Goal: Task Accomplishment & Management: Manage account settings

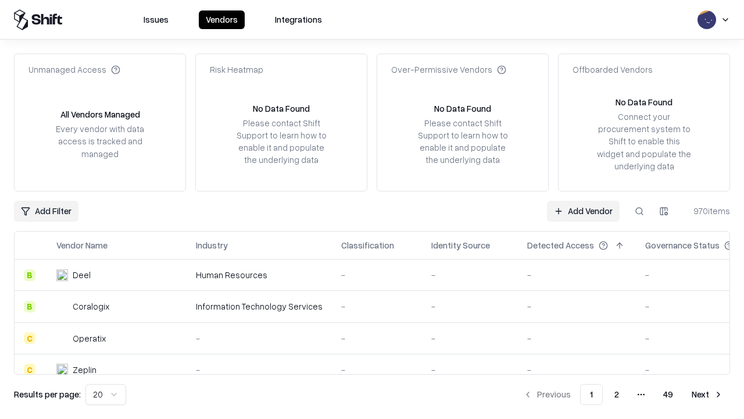
click at [583, 210] on link "Add Vendor" at bounding box center [583, 211] width 73 height 21
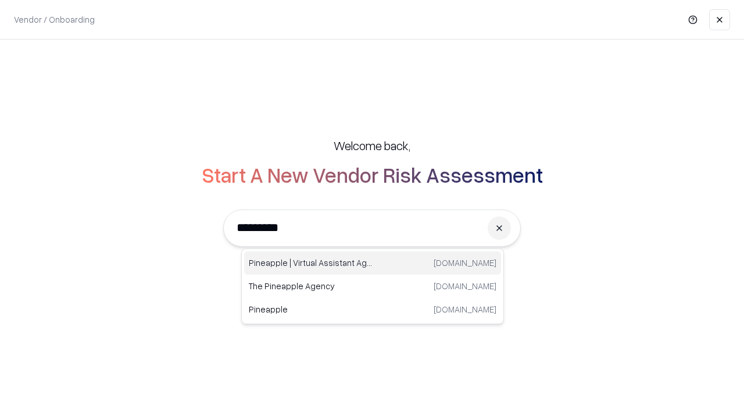
click at [373, 263] on div "Pineapple | Virtual Assistant Agency trypineapple.com" at bounding box center [372, 262] width 257 height 23
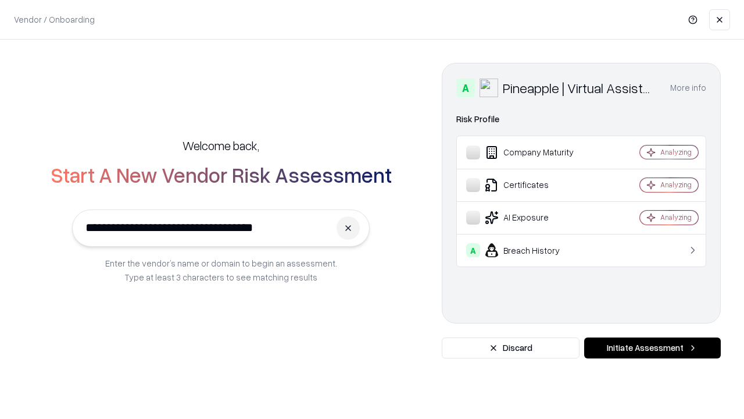
type input "**********"
click at [652, 348] on button "Initiate Assessment" at bounding box center [652, 347] width 137 height 21
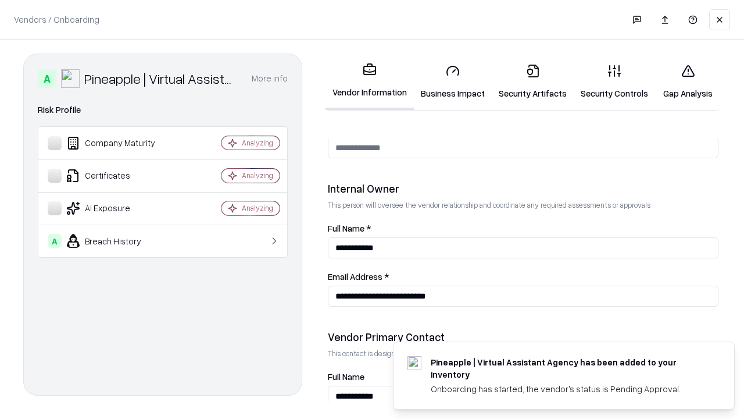
scroll to position [602, 0]
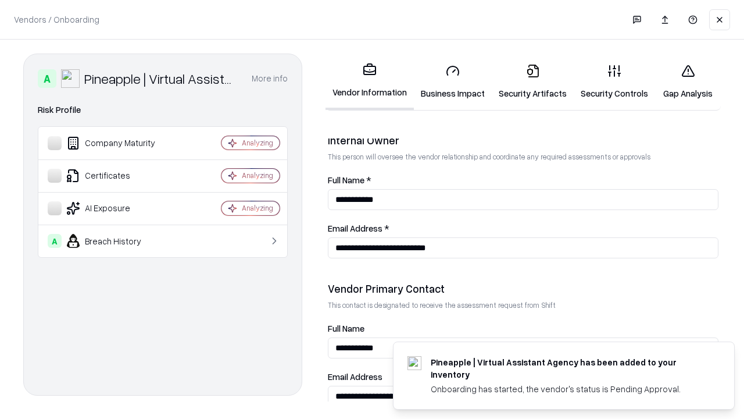
click at [453, 81] on link "Business Impact" at bounding box center [453, 82] width 78 height 54
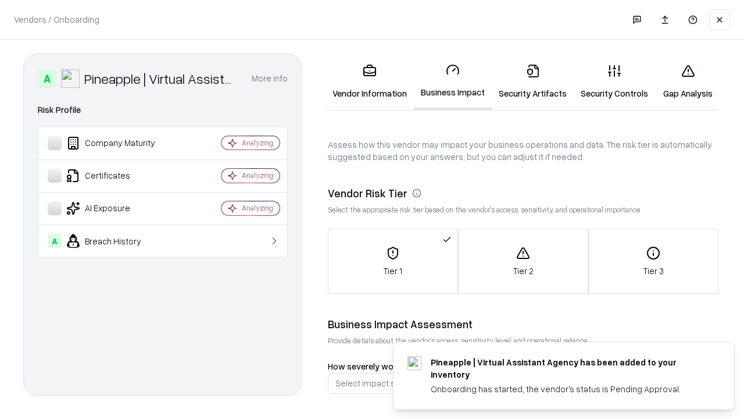
click at [532, 81] on link "Security Artifacts" at bounding box center [533, 82] width 82 height 54
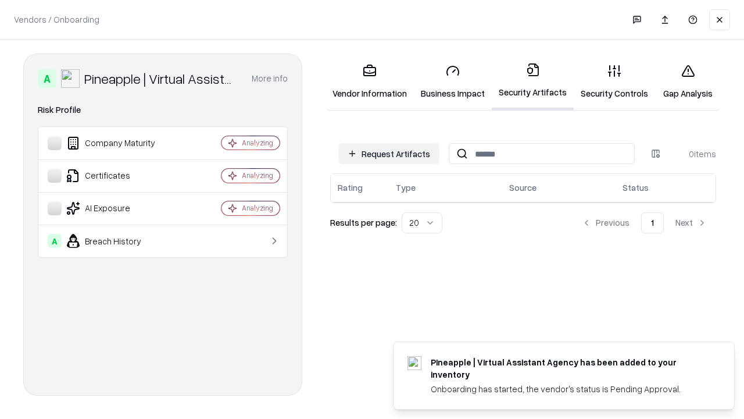
click at [389, 153] on button "Request Artifacts" at bounding box center [388, 153] width 101 height 21
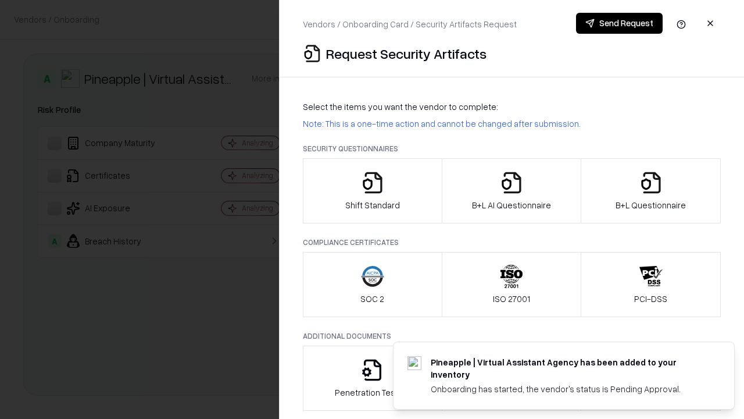
click at [372, 191] on icon "button" at bounding box center [372, 182] width 23 height 23
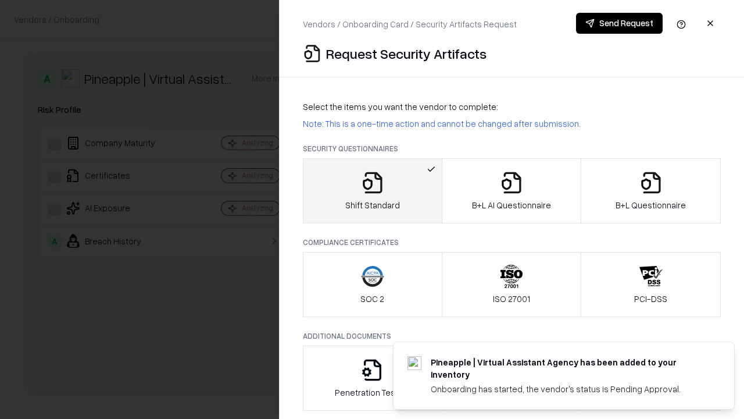
click at [619, 23] on button "Send Request" at bounding box center [619, 23] width 87 height 21
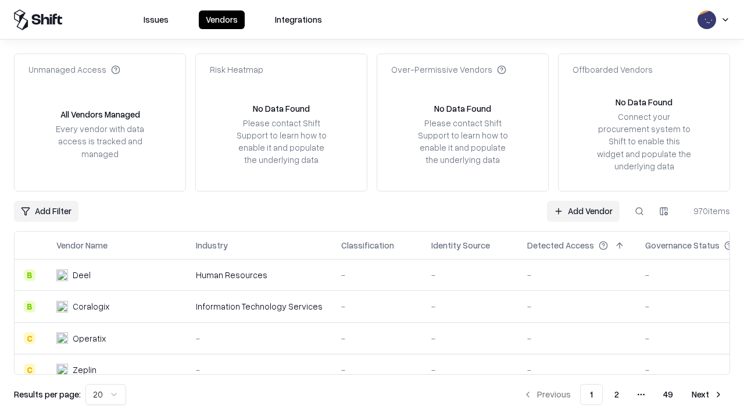
click at [639, 210] on button at bounding box center [639, 211] width 21 height 21
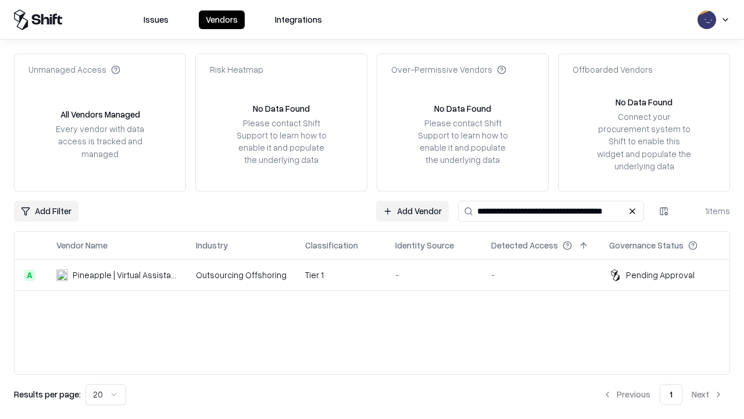
type input "**********"
click at [379, 274] on td "Tier 1" at bounding box center [341, 274] width 90 height 31
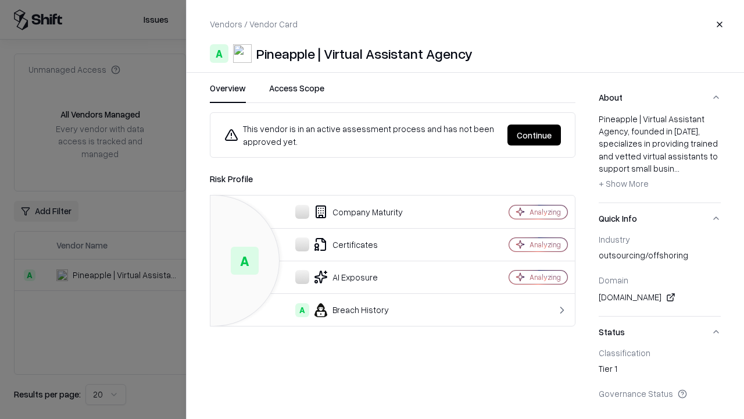
click at [534, 135] on button "Continue" at bounding box center [533, 134] width 53 height 21
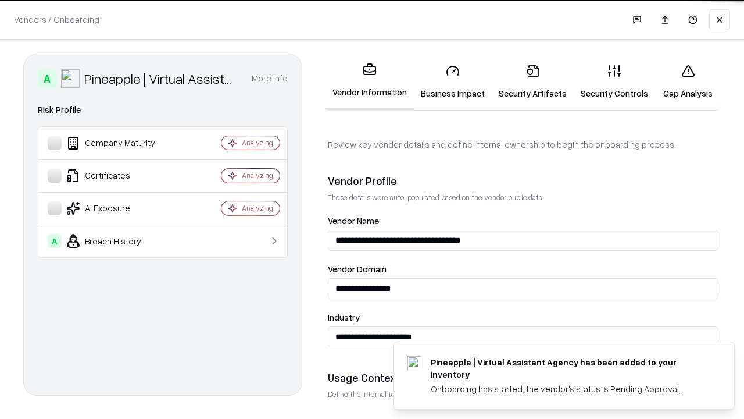
click at [532, 81] on link "Security Artifacts" at bounding box center [533, 82] width 82 height 54
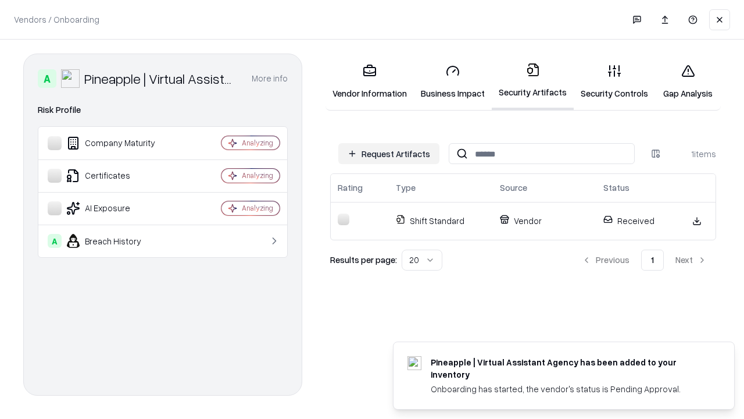
click at [688, 81] on link "Gap Analysis" at bounding box center [688, 82] width 66 height 54
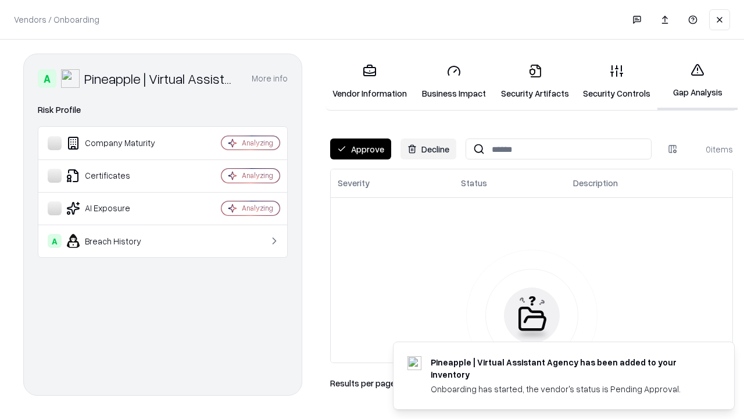
click at [360, 149] on button "Approve" at bounding box center [360, 148] width 61 height 21
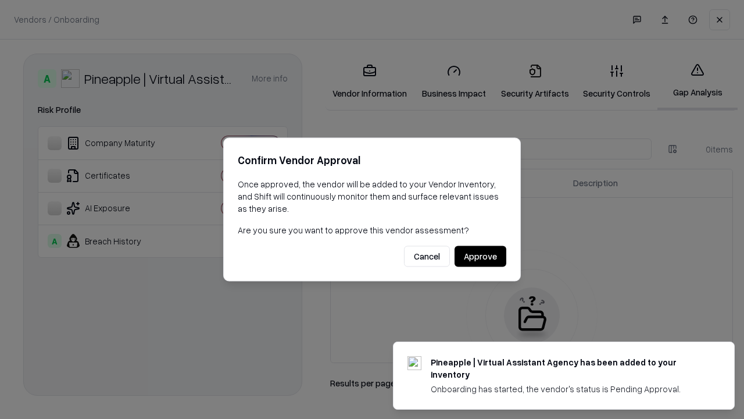
click at [480, 256] on button "Approve" at bounding box center [481, 256] width 52 height 21
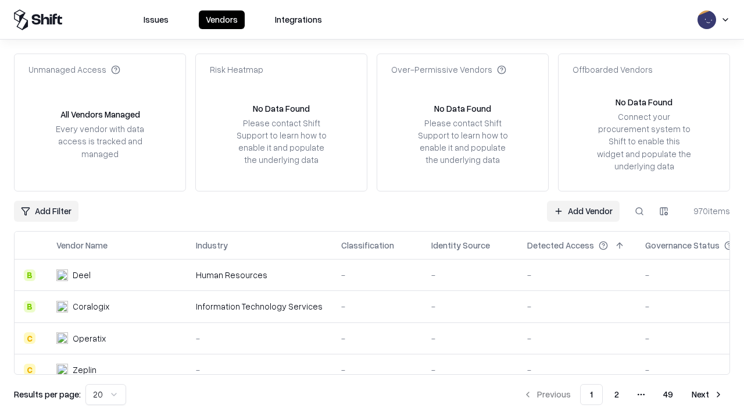
type input "**********"
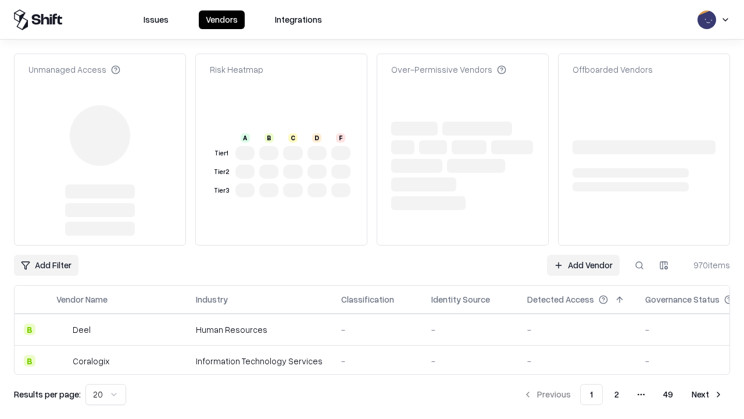
click at [583, 255] on link "Add Vendor" at bounding box center [583, 265] width 73 height 21
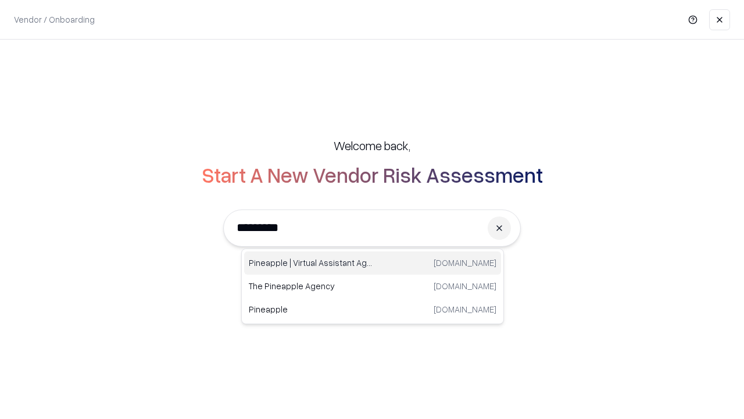
click at [373, 263] on div "Pineapple | Virtual Assistant Agency [DOMAIN_NAME]" at bounding box center [372, 262] width 257 height 23
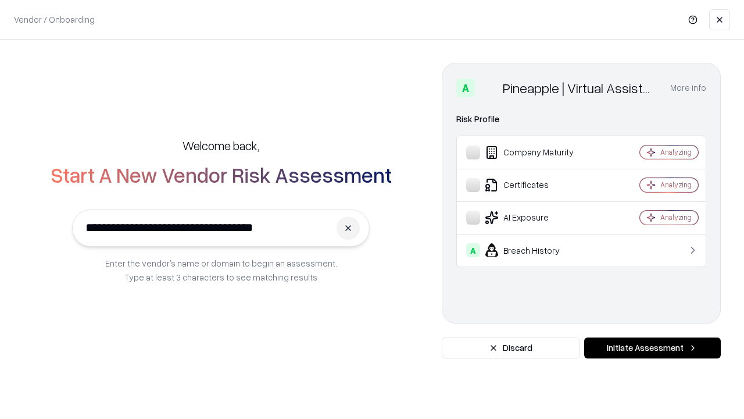
type input "**********"
click at [652, 348] on button "Initiate Assessment" at bounding box center [652, 347] width 137 height 21
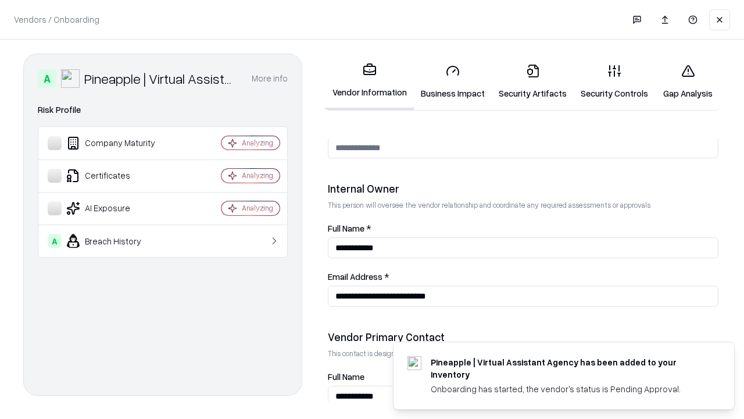
scroll to position [602, 0]
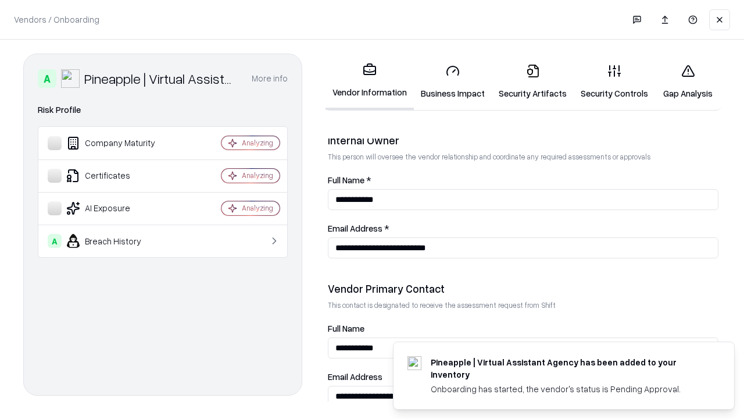
click at [688, 81] on link "Gap Analysis" at bounding box center [688, 82] width 66 height 54
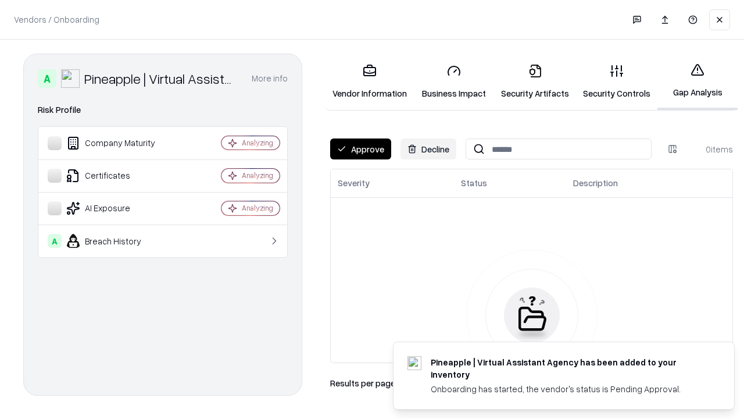
click at [360, 149] on button "Approve" at bounding box center [360, 148] width 61 height 21
